Goal: Information Seeking & Learning: Learn about a topic

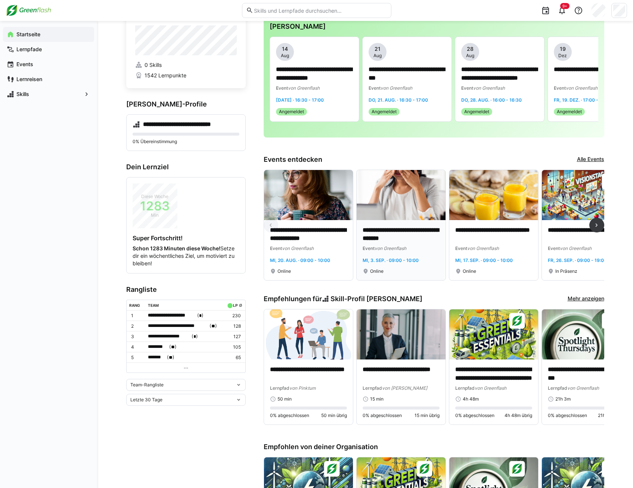
scroll to position [37, 0]
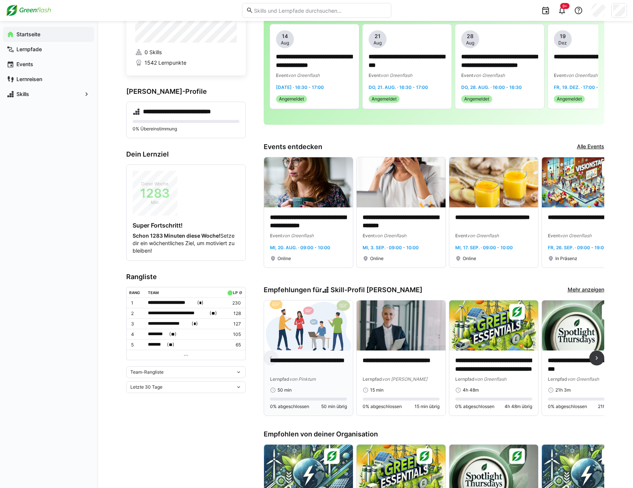
click at [285, 365] on p "**********" at bounding box center [308, 364] width 77 height 17
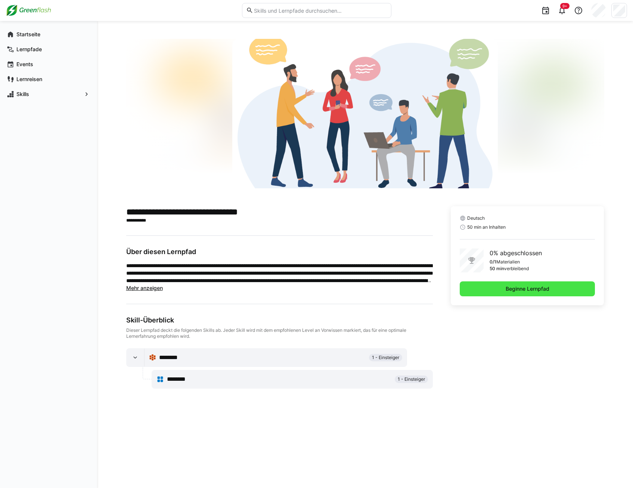
click at [513, 291] on span "Beginne Lernpfad" at bounding box center [528, 288] width 46 height 7
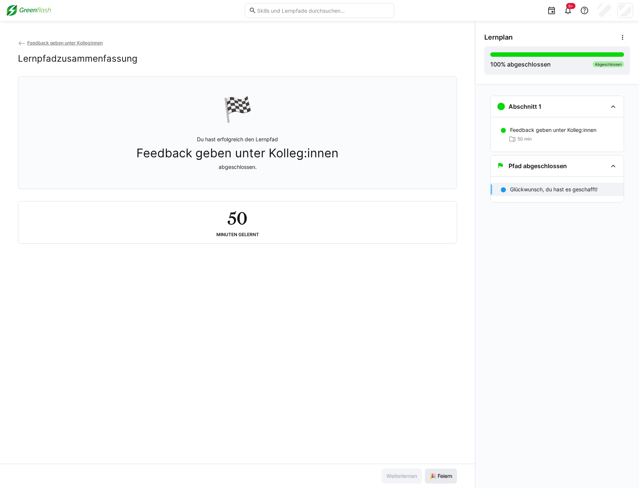
click at [448, 476] on span "🎉 Feiern" at bounding box center [440, 475] width 25 height 7
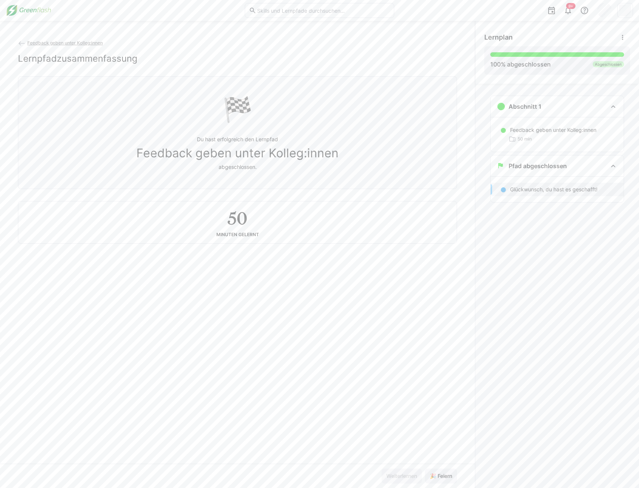
click at [30, 11] on img at bounding box center [28, 10] width 45 height 12
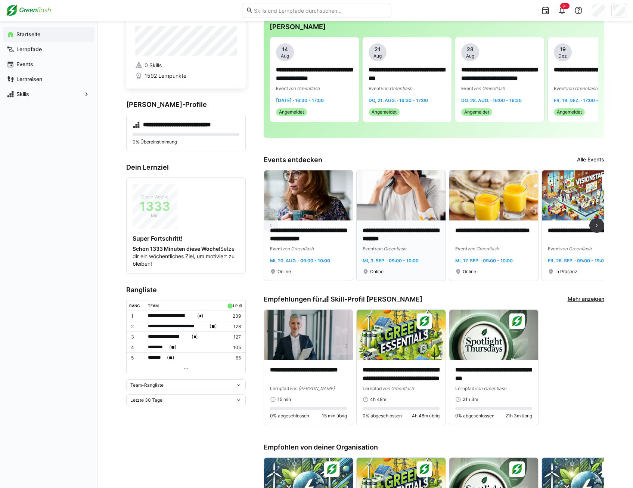
scroll to position [37, 0]
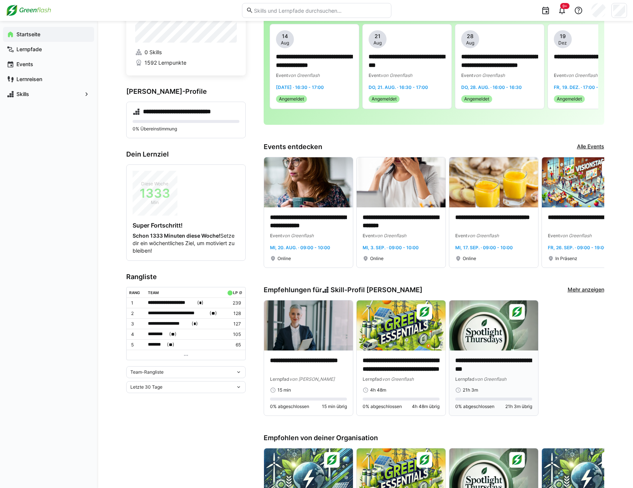
click at [481, 337] on img at bounding box center [493, 325] width 89 height 50
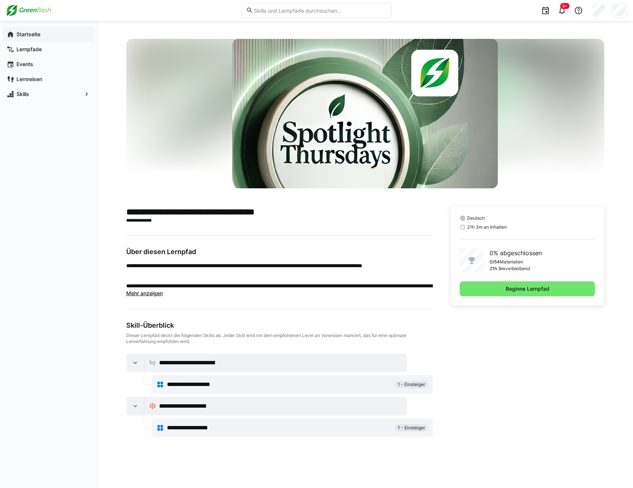
click at [0, 0] on app-navigation-label "Startseite" at bounding box center [0, 0] width 0 height 0
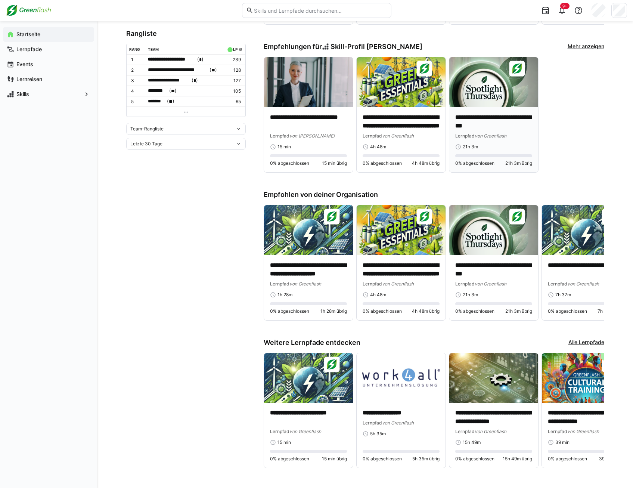
scroll to position [288, 0]
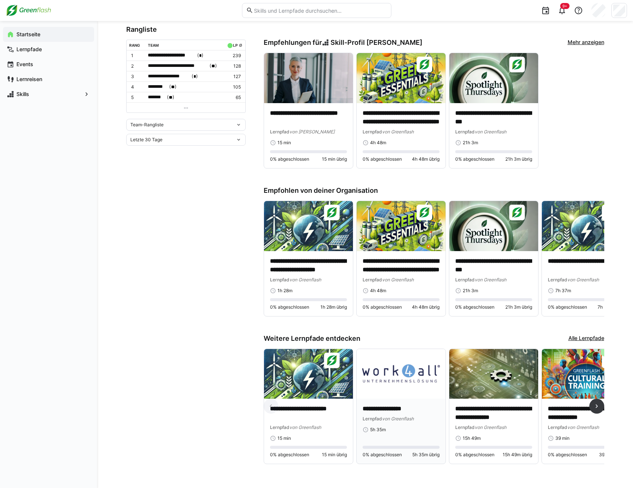
click at [422, 367] on img at bounding box center [401, 374] width 89 height 50
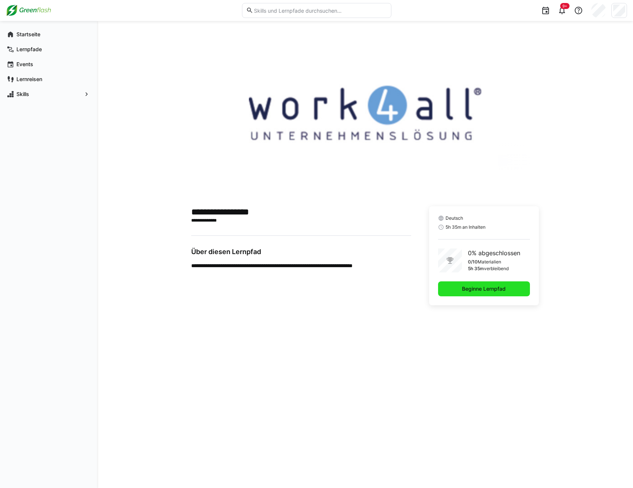
click at [475, 293] on span "Beginne Lernpfad" at bounding box center [484, 288] width 92 height 15
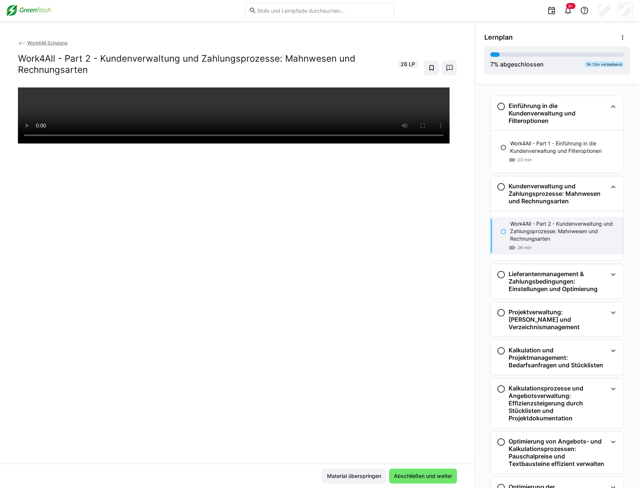
scroll to position [50, 0]
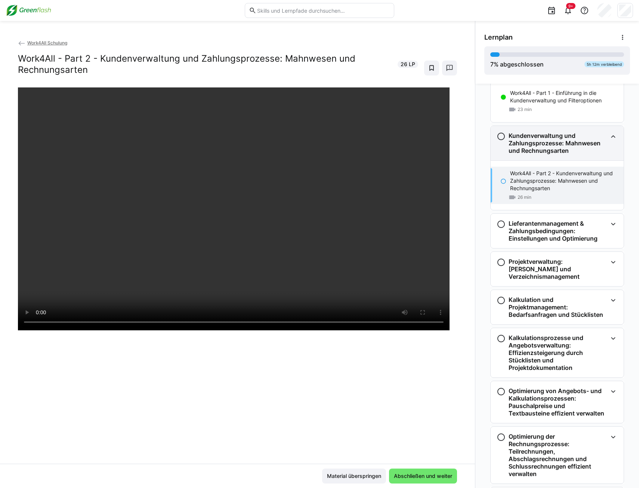
click at [496, 136] on eds-icon at bounding box center [500, 136] width 9 height 9
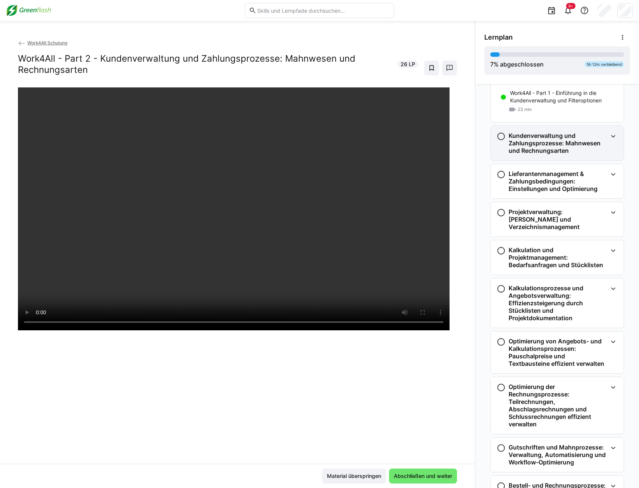
click at [499, 135] on eds-icon at bounding box center [500, 136] width 9 height 9
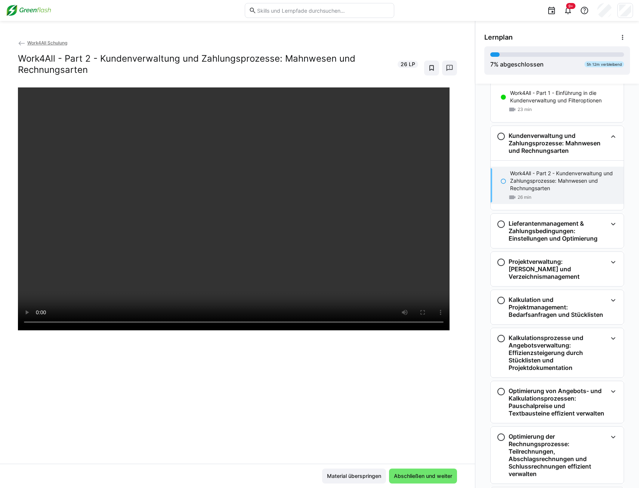
click at [543, 184] on p "Work4All - Part 2 - Kundenverwaltung und Zahlungsprozesse: Mahnwesen und Rechnu…" at bounding box center [564, 181] width 108 height 22
click at [501, 180] on eds-icon at bounding box center [503, 181] width 6 height 6
click at [502, 180] on eds-icon at bounding box center [503, 181] width 6 height 6
